Goal: Find specific page/section: Find specific page/section

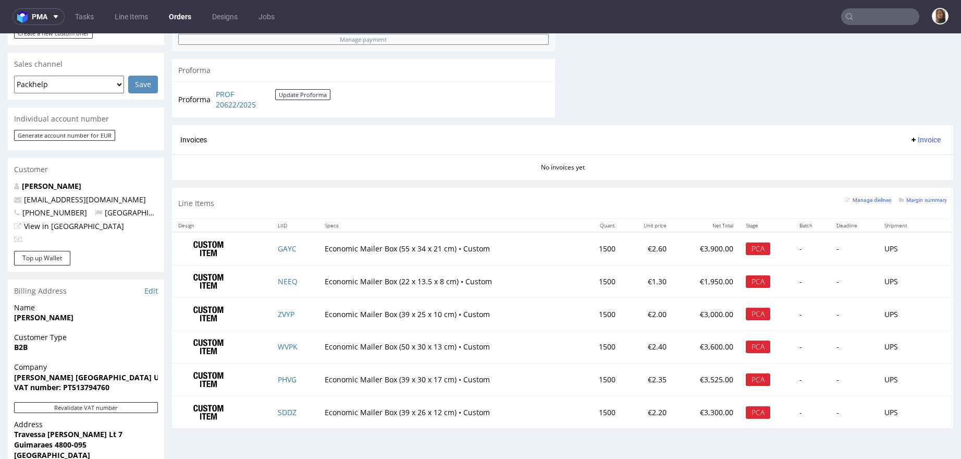
scroll to position [443, 0]
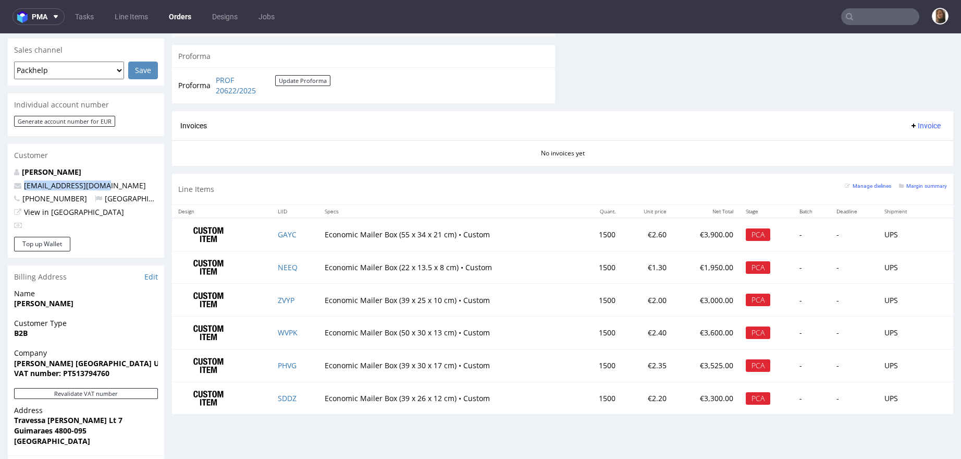
drag, startPoint x: 117, startPoint y: 169, endPoint x: -27, endPoint y: 169, distance: 143.9
click at [0, 169] on html "Production Shipped DTP Orders Offers Shipments Designs Promotions Users Jobs Ad…" at bounding box center [480, 106] width 961 height 1030
copy span "joao@mingalondon.com"
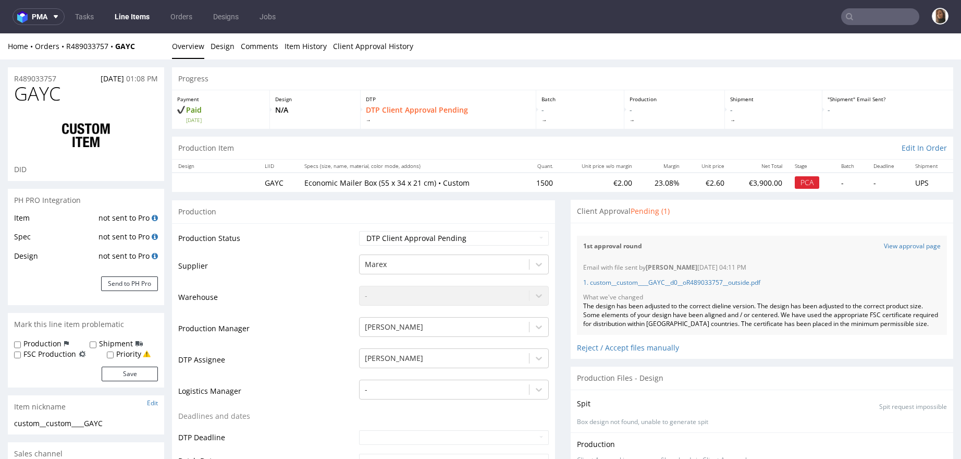
click at [93, 41] on div "Home Orders R489033757 GAYC" at bounding box center [86, 46] width 156 height 10
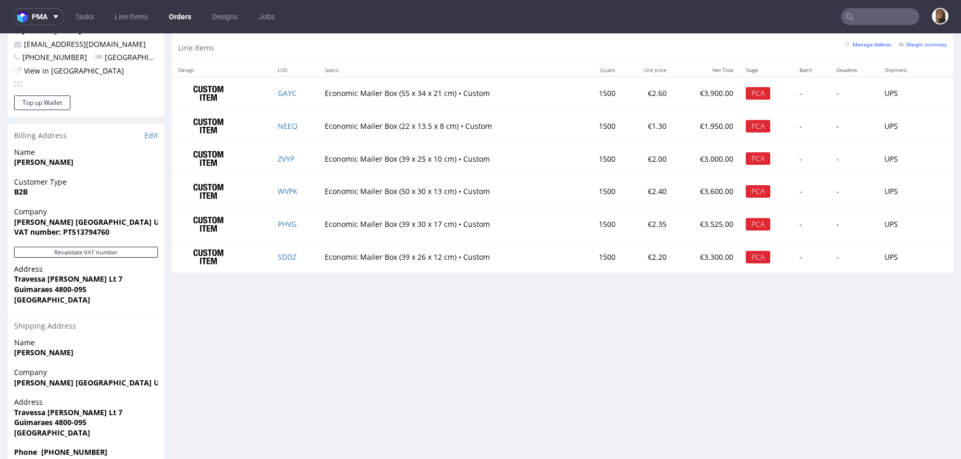
scroll to position [584, 0]
click at [285, 89] on link "GAYC" at bounding box center [287, 93] width 19 height 10
click at [285, 123] on link "NEEQ" at bounding box center [288, 126] width 20 height 10
click at [285, 154] on link "ZVYP" at bounding box center [286, 159] width 17 height 10
click at [284, 187] on link "WVPK" at bounding box center [288, 191] width 20 height 10
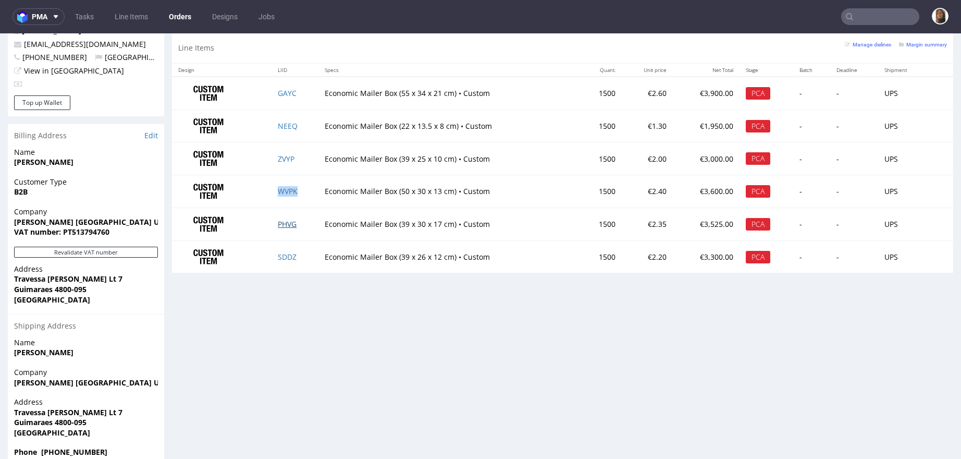
click at [283, 223] on link "PHVG" at bounding box center [287, 224] width 19 height 10
click at [283, 252] on link "SDDZ" at bounding box center [287, 257] width 19 height 10
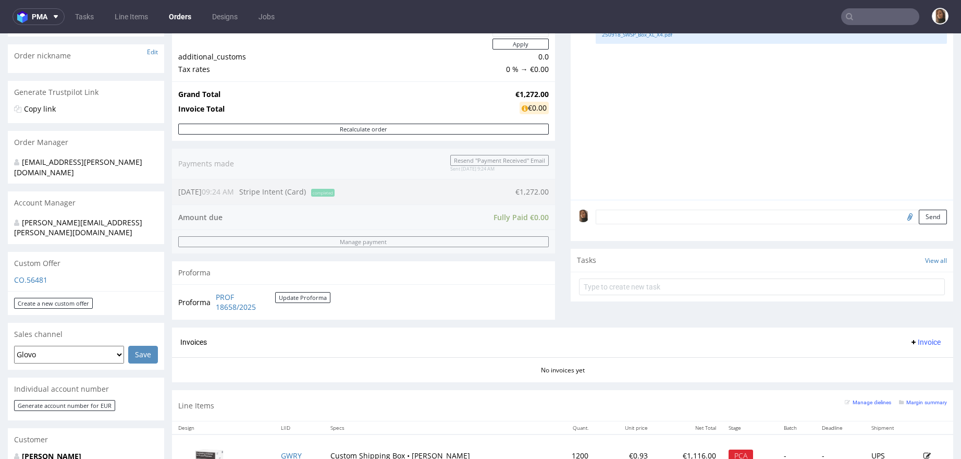
scroll to position [338, 0]
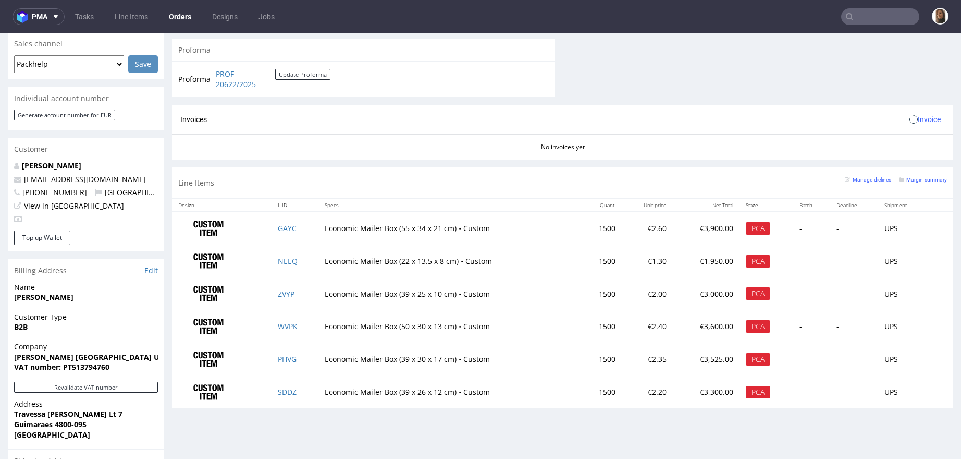
scroll to position [584, 0]
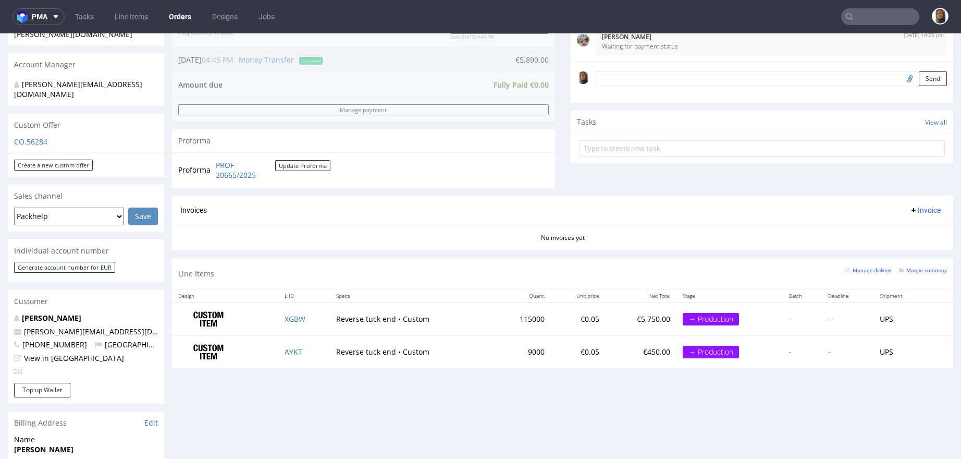
scroll to position [322, 0]
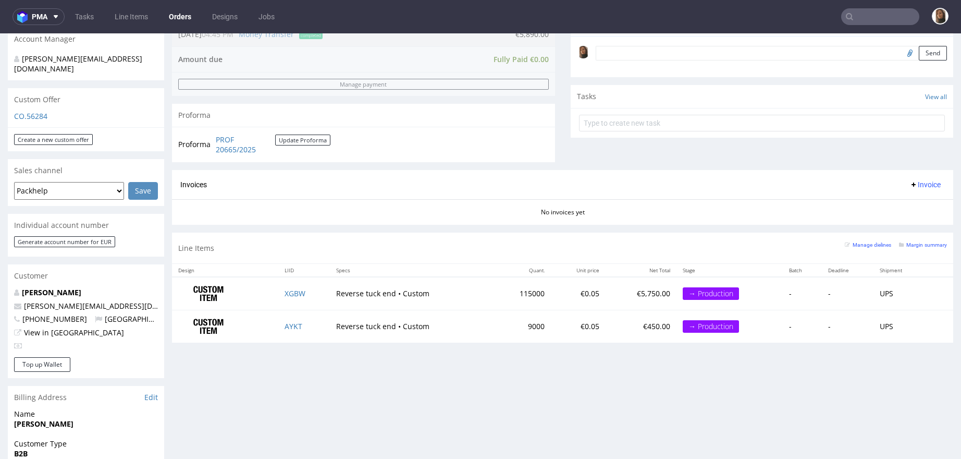
click at [860, 18] on input "text" at bounding box center [880, 16] width 78 height 17
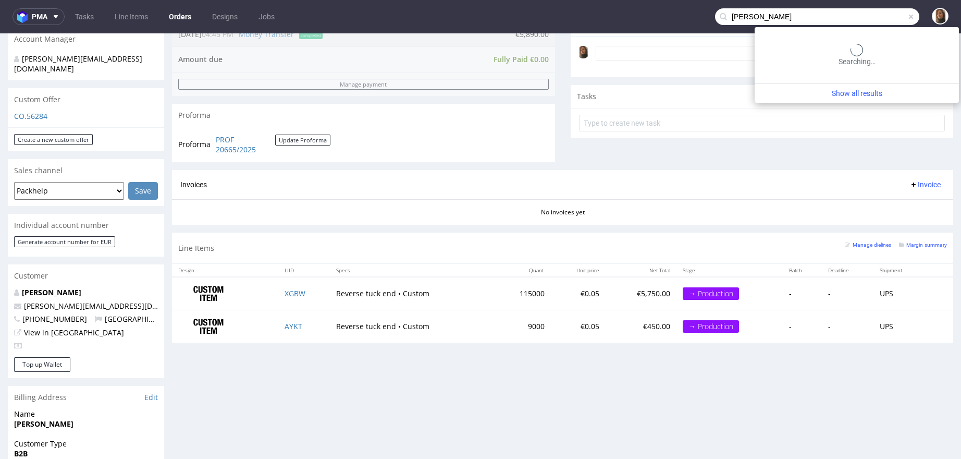
type input "Simon Zweigler"
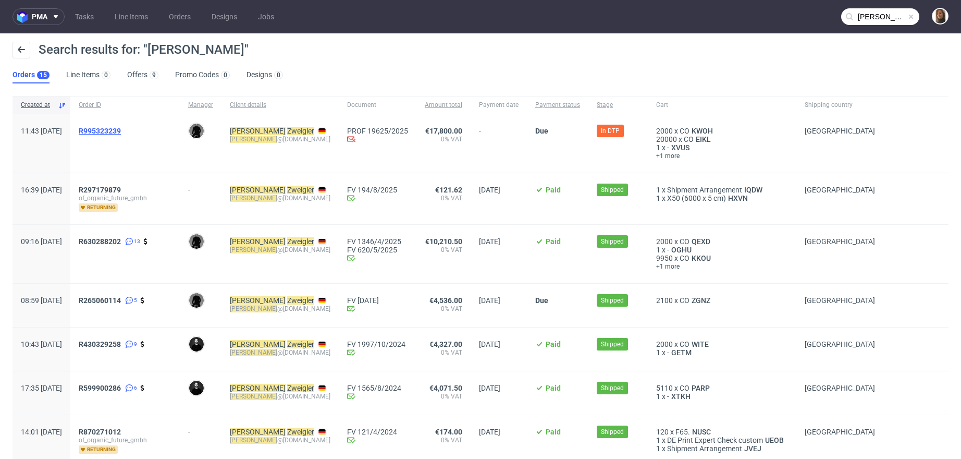
click at [121, 131] on span "R995323239" at bounding box center [100, 131] width 42 height 8
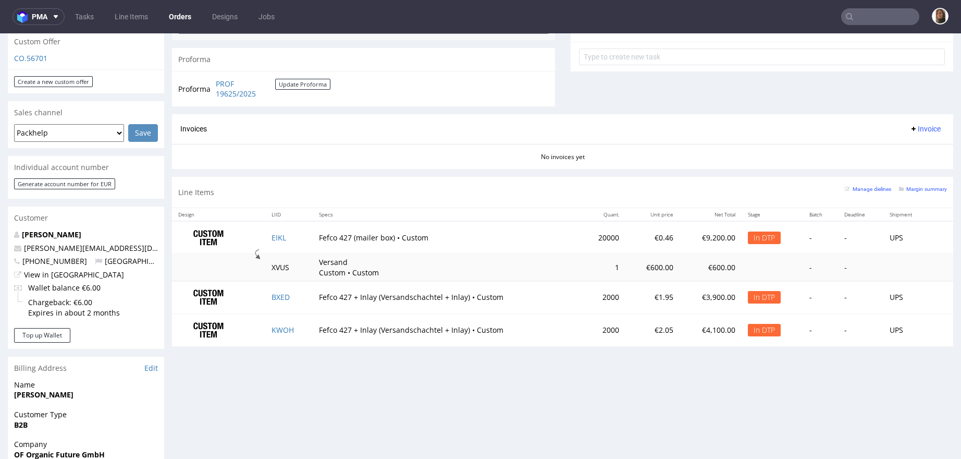
scroll to position [411, 0]
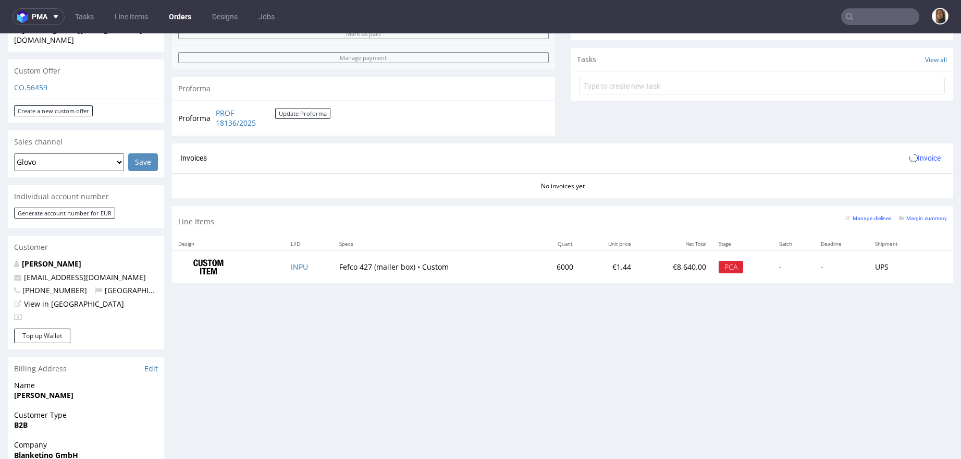
scroll to position [398, 0]
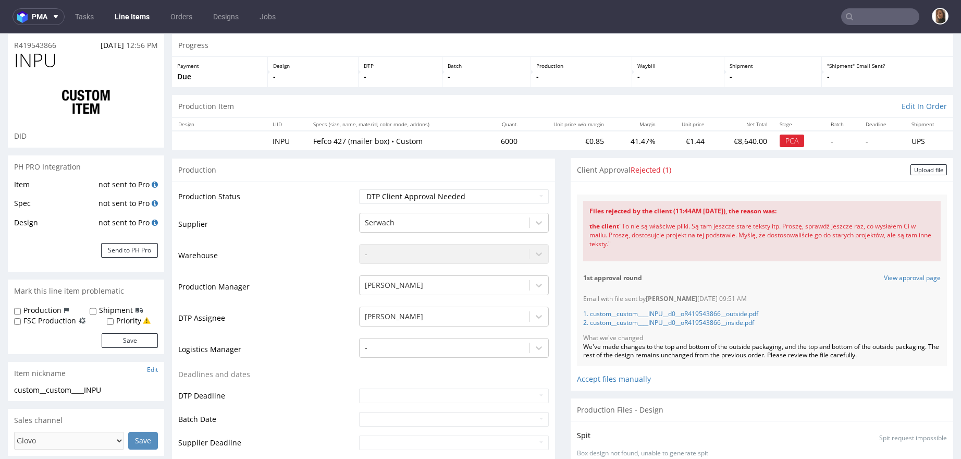
scroll to position [49, 0]
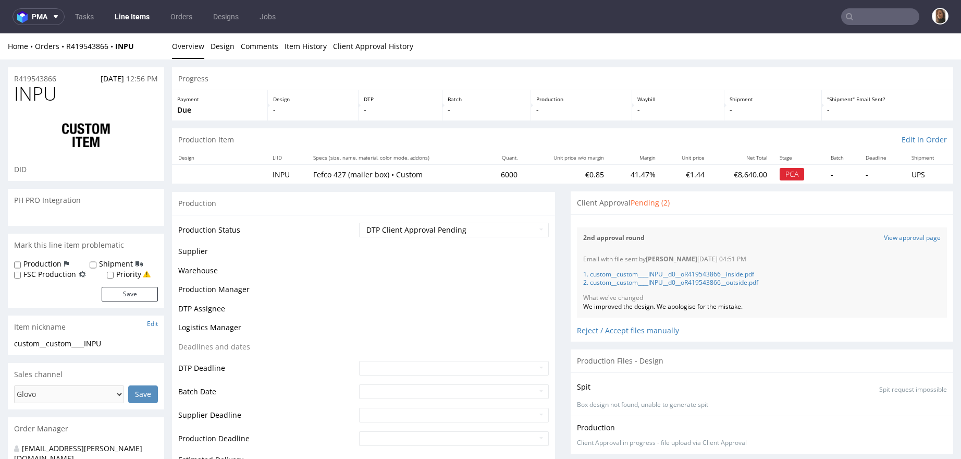
scroll to position [1, 0]
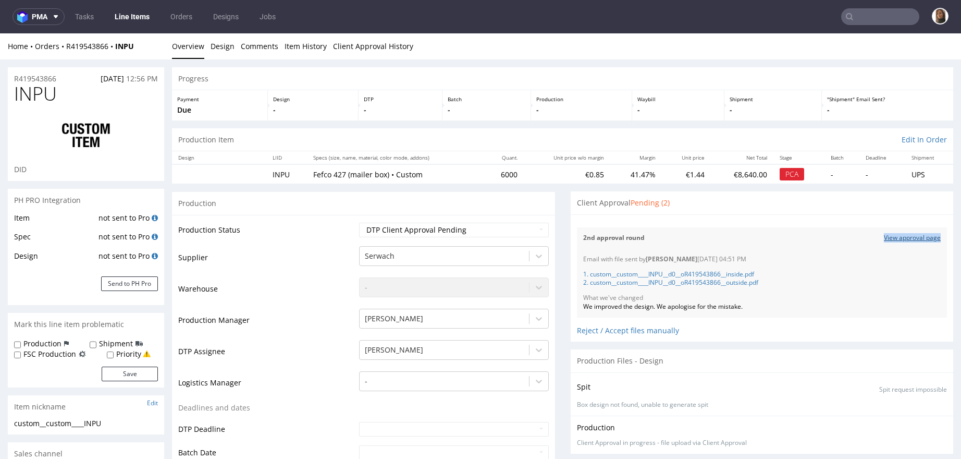
copy link "View approval page"
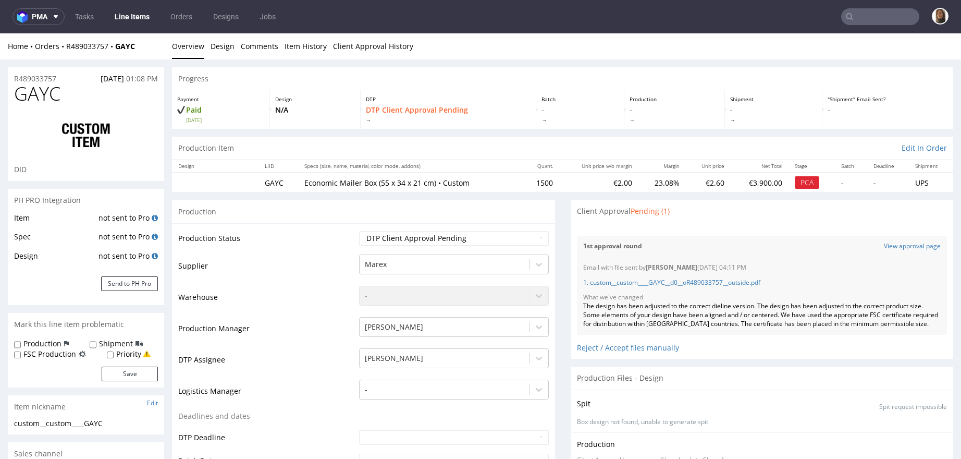
scroll to position [157, 0]
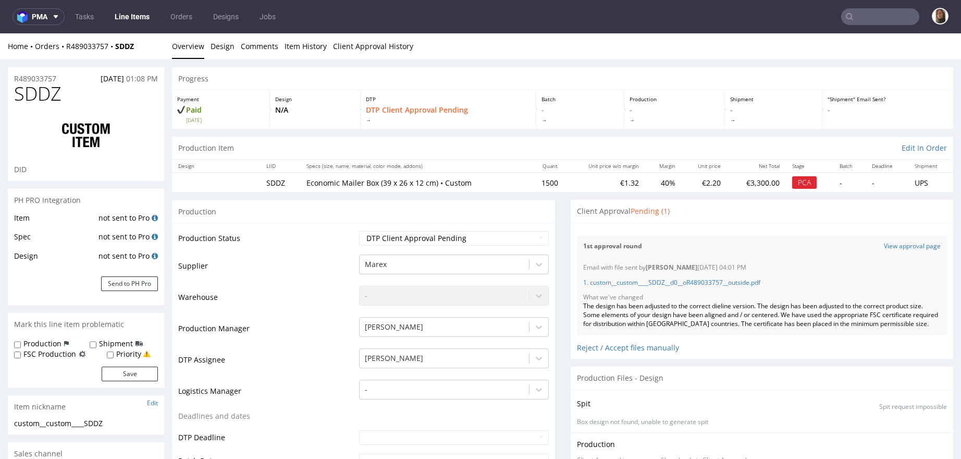
scroll to position [157, 0]
click at [179, 13] on link "Orders" at bounding box center [181, 16] width 34 height 17
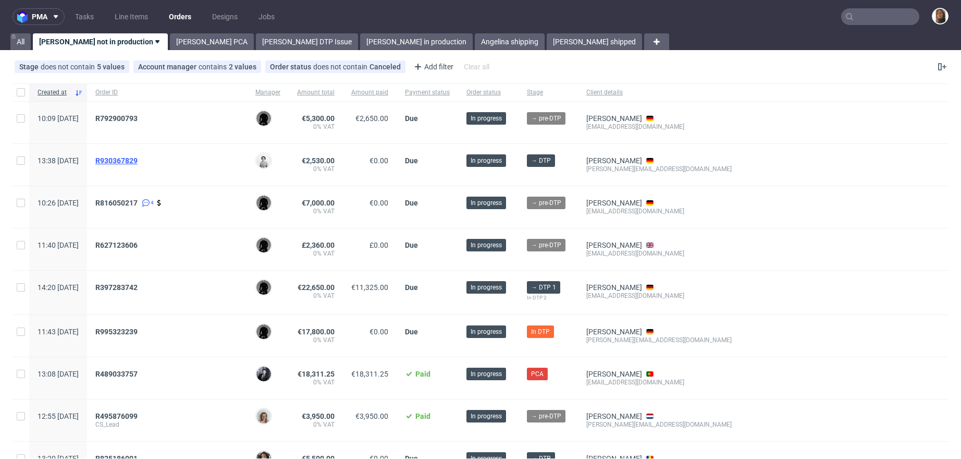
click at [138, 158] on span "R930367829" at bounding box center [116, 160] width 42 height 8
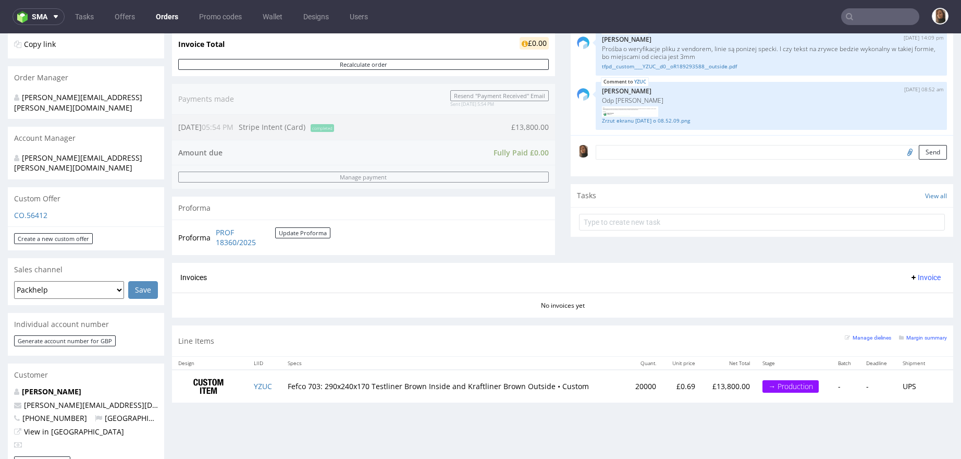
scroll to position [389, 0]
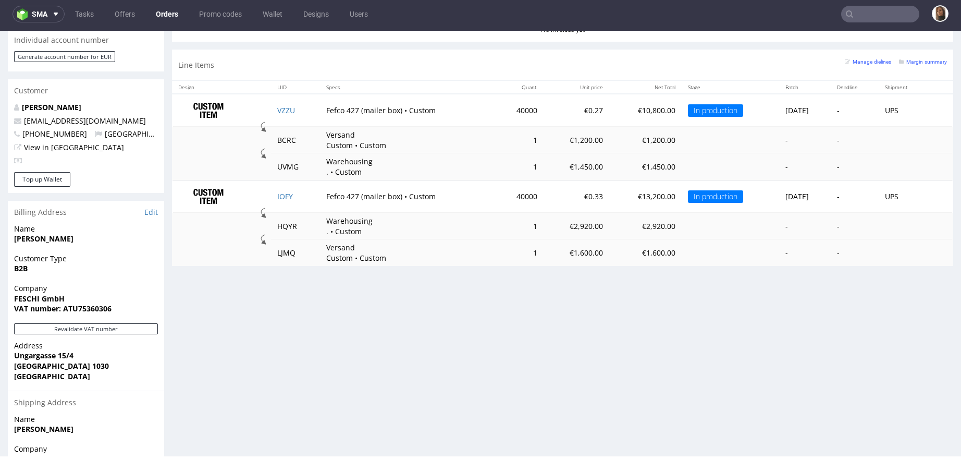
scroll to position [431, 0]
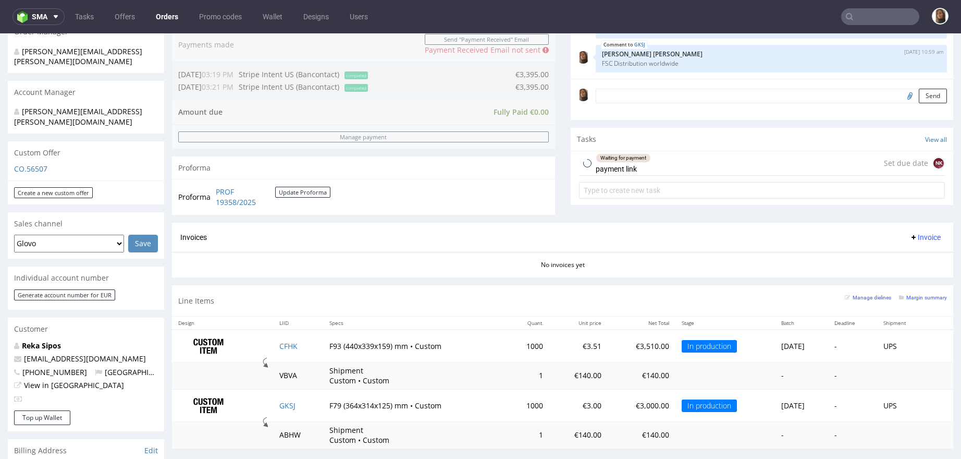
scroll to position [448, 0]
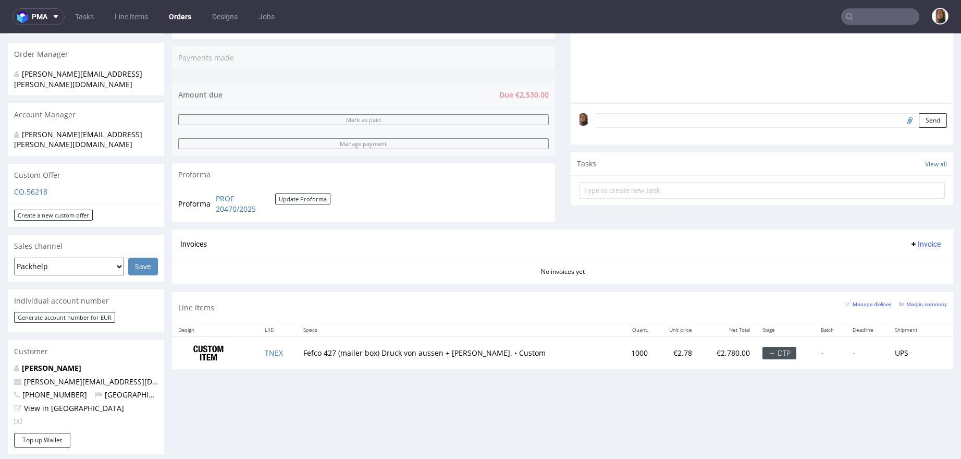
scroll to position [260, 0]
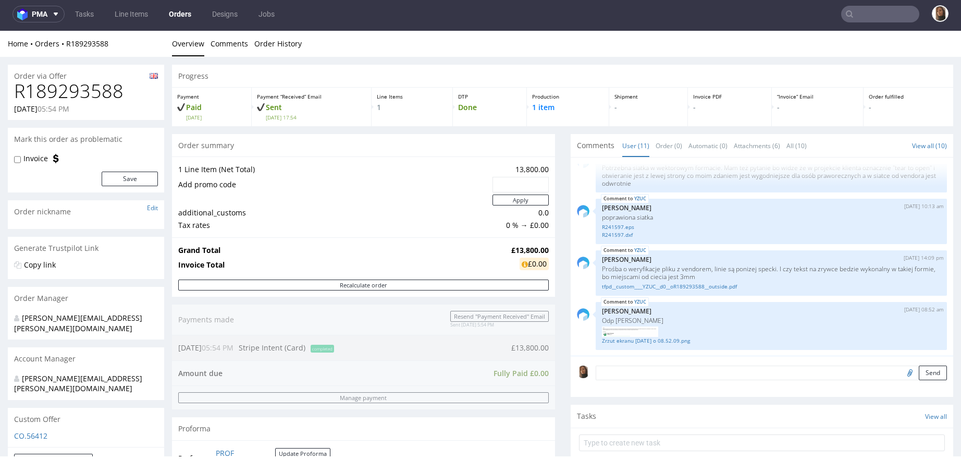
click at [105, 91] on h1 "R189293588" at bounding box center [86, 91] width 144 height 21
copy h1 "R189293588"
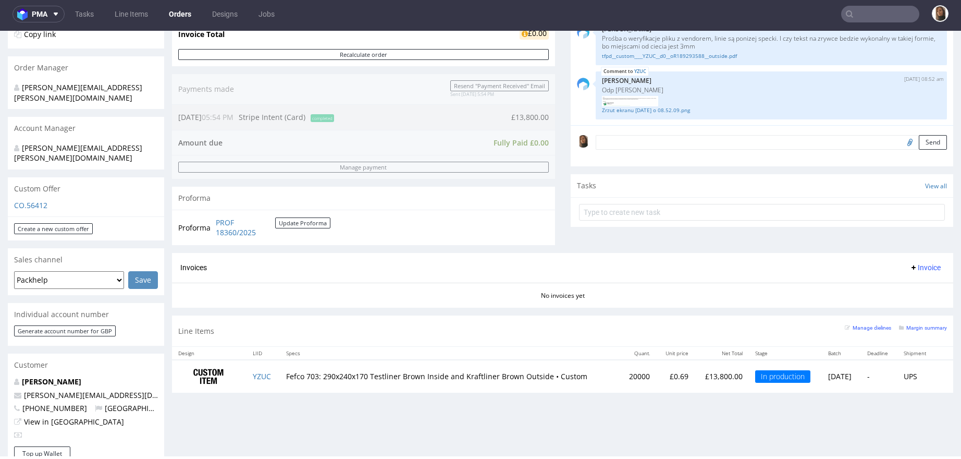
scroll to position [400, 0]
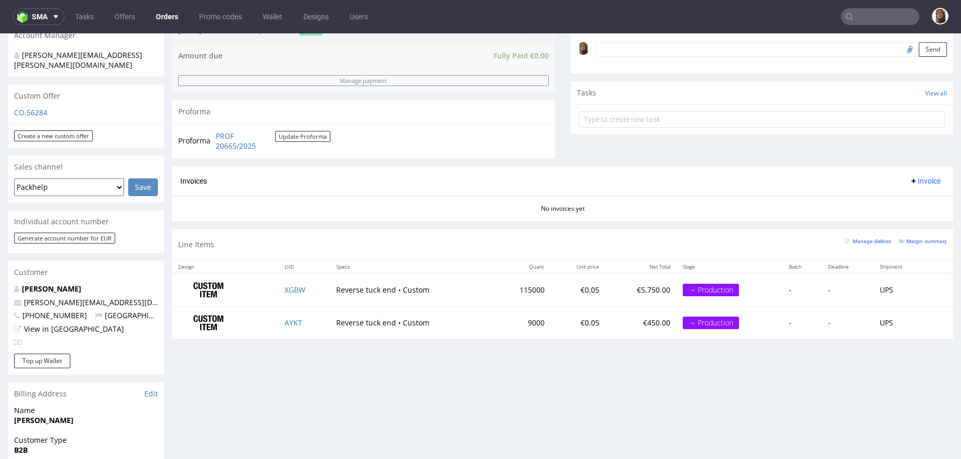
scroll to position [380, 0]
